Goal: Information Seeking & Learning: Learn about a topic

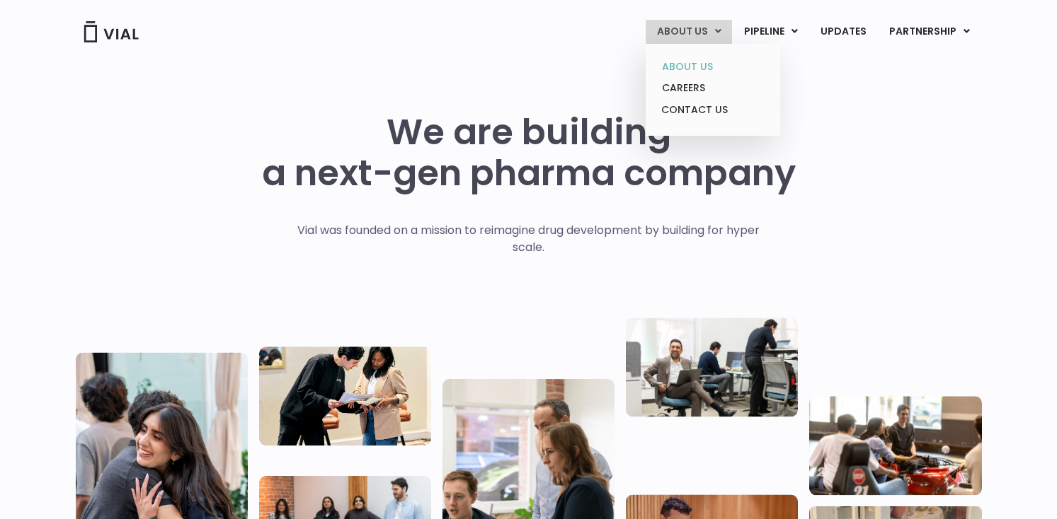
click at [698, 73] on link "ABOUT US" at bounding box center [712, 67] width 124 height 22
